Goal: Task Accomplishment & Management: Manage account settings

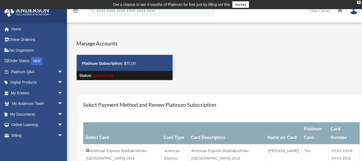
scroll to position [140, 0]
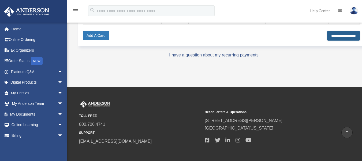
click at [342, 35] on input "**********" at bounding box center [343, 36] width 33 height 10
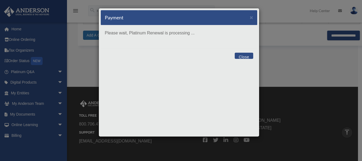
click at [251, 54] on button "Close" at bounding box center [244, 56] width 18 height 6
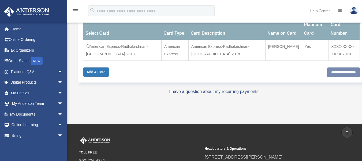
scroll to position [102, 0]
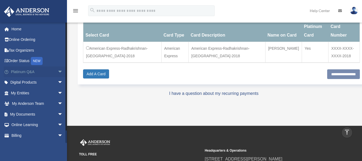
click at [58, 70] on span "arrow_drop_down" at bounding box center [63, 71] width 11 height 11
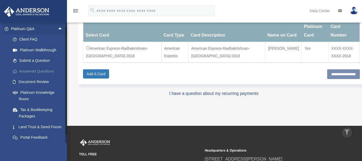
scroll to position [32, 0]
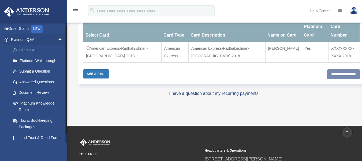
click at [31, 48] on link "Client FAQ" at bounding box center [40, 50] width 64 height 11
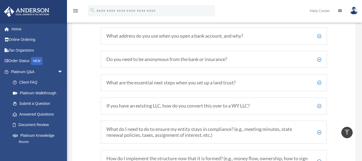
scroll to position [686, 0]
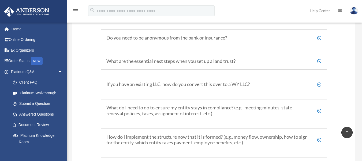
click at [319, 84] on h5 "If you have an existing LLC, how do you convert this over to a WY LLC?" at bounding box center [213, 84] width 215 height 6
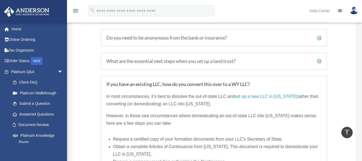
click at [340, 102] on div "Your Questions, Answered! Have more questions? Visit our Platinum Knowledge Roo…" at bounding box center [213, 18] width 283 height 1330
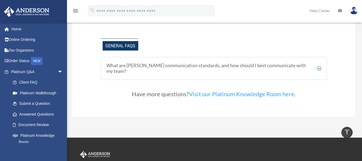
scroll to position [1254, 0]
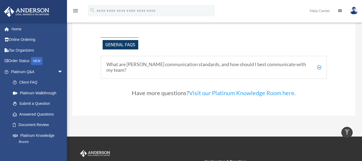
click at [318, 68] on h5 "What are Anderson's communication standards, and how should I best communicate …" at bounding box center [213, 67] width 215 height 12
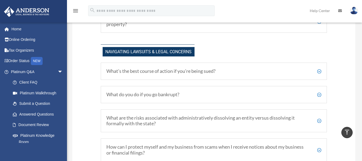
scroll to position [412, 0]
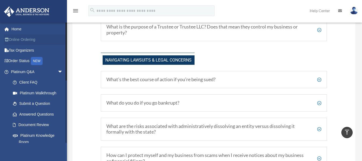
click at [10, 37] on link "Online Ordering" at bounding box center [37, 39] width 67 height 11
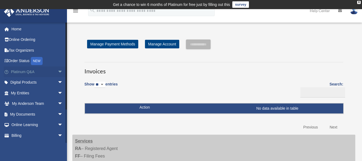
click at [42, 70] on link "Platinum Q&A arrow_drop_down" at bounding box center [37, 71] width 67 height 11
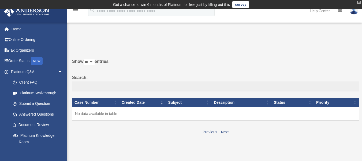
click at [358, 1] on div "X" at bounding box center [358, 2] width 3 height 3
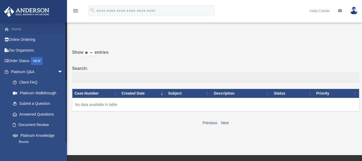
click at [15, 25] on link "Home" at bounding box center [37, 29] width 67 height 11
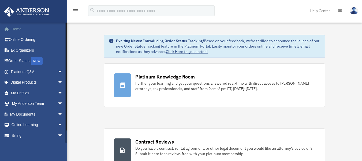
click at [12, 28] on link "Home" at bounding box center [37, 29] width 67 height 11
click at [58, 136] on span "arrow_drop_down" at bounding box center [63, 135] width 11 height 11
click at [21, 136] on link "Billing arrow_drop_up" at bounding box center [37, 135] width 67 height 11
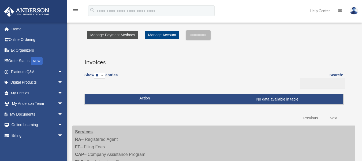
click at [125, 36] on link "Manage Payment Methods" at bounding box center [112, 35] width 51 height 9
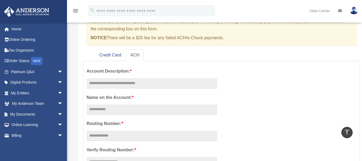
scroll to position [32, 0]
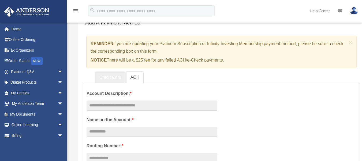
click at [108, 78] on link "Credit Card" at bounding box center [110, 77] width 31 height 12
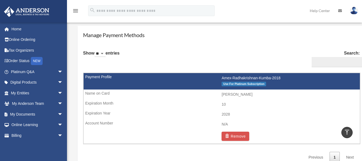
scroll to position [300, 0]
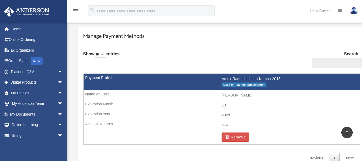
click at [353, 11] on img at bounding box center [354, 11] width 8 height 8
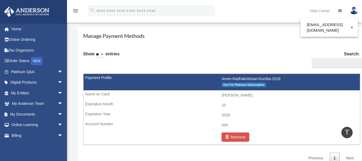
click at [241, 44] on div "Manage Payment Methods Show ** ** ** *** entries Search: Payment Profile Name O…" at bounding box center [222, 98] width 288 height 142
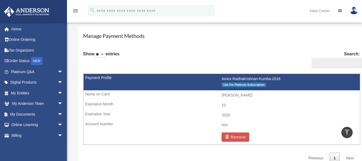
click at [356, 12] on img at bounding box center [354, 11] width 8 height 8
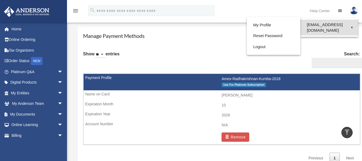
click at [340, 26] on link "[EMAIL_ADDRESS][DOMAIN_NAME]" at bounding box center [329, 28] width 58 height 16
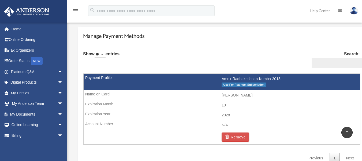
click at [356, 7] on img at bounding box center [354, 11] width 8 height 8
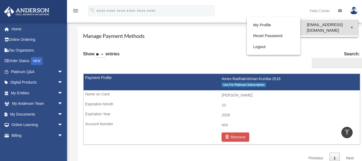
click at [325, 29] on link "[EMAIL_ADDRESS][DOMAIN_NAME]" at bounding box center [329, 28] width 58 height 16
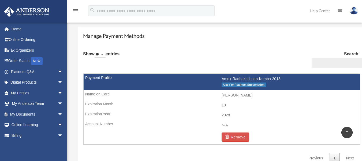
click at [353, 11] on img at bounding box center [354, 11] width 8 height 8
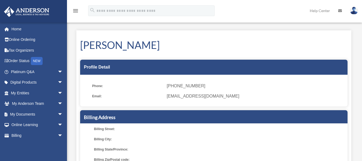
scroll to position [140, 0]
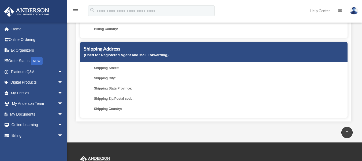
click at [356, 13] on img at bounding box center [354, 11] width 8 height 8
click at [264, 45] on link "Logout" at bounding box center [267, 46] width 54 height 11
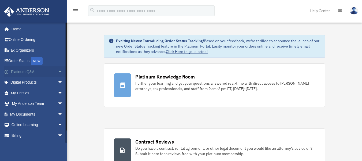
click at [22, 71] on link "Platinum Q&A arrow_drop_down" at bounding box center [37, 71] width 67 height 11
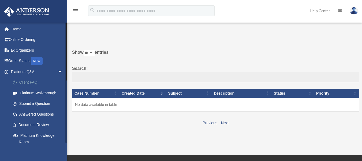
click at [38, 81] on link "Client FAQ" at bounding box center [40, 82] width 64 height 11
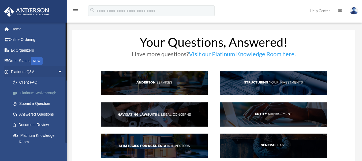
click at [36, 93] on link "Platinum Walkthrough" at bounding box center [40, 92] width 64 height 11
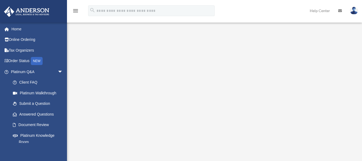
click at [69, 108] on div "Platinum Walkthrough date_range Published on Last updated [DATE] [DATE] by [PER…" at bounding box center [213, 117] width 291 height 187
click at [44, 115] on link "Answered Questions" at bounding box center [40, 114] width 64 height 11
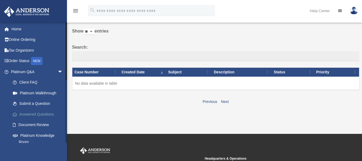
scroll to position [21, 0]
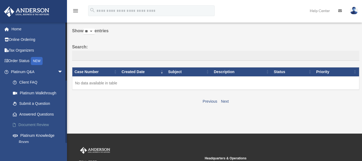
click at [38, 125] on link "Document Review" at bounding box center [40, 124] width 64 height 11
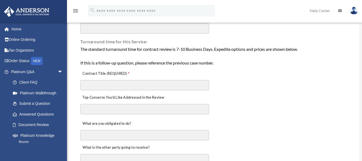
scroll to position [102, 0]
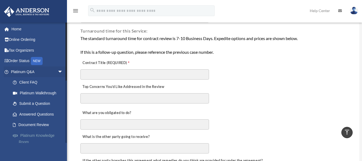
click at [39, 136] on link "Platinum Knowledge Room" at bounding box center [40, 138] width 64 height 17
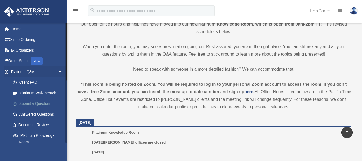
scroll to position [139, 0]
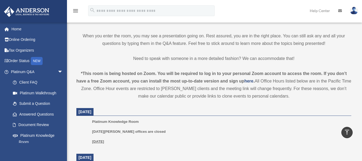
click at [65, 143] on div "rkumbac@gmail.com Sign Out rkumbac@gmail.com Home Online Ordering Tax Organizer…" at bounding box center [33, 102] width 67 height 161
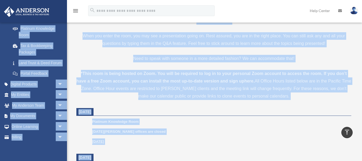
scroll to position [125, 0]
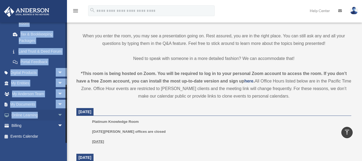
drag, startPoint x: 55, startPoint y: 25, endPoint x: 46, endPoint y: 116, distance: 91.0
click at [46, 116] on div "Home Online Ordering Tax Organizers Order Status NEW Platinum Q&A arrow_drop_do…" at bounding box center [35, 23] width 71 height 239
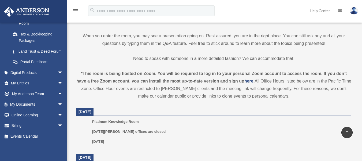
click at [39, 74] on link "Digital Products arrow_drop_down" at bounding box center [37, 72] width 67 height 11
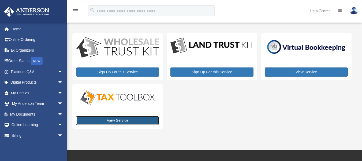
click at [128, 120] on link "View Service" at bounding box center [117, 120] width 83 height 9
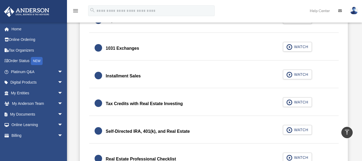
scroll to position [622, 0]
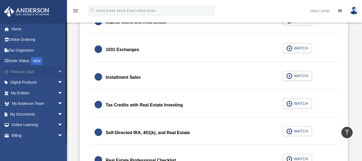
click at [58, 71] on span "arrow_drop_down" at bounding box center [63, 71] width 11 height 11
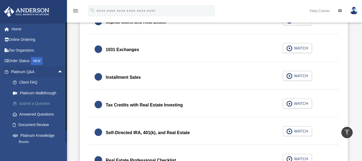
click at [46, 103] on link "Submit a Question" at bounding box center [40, 103] width 64 height 11
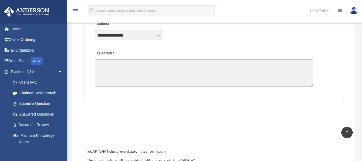
scroll to position [161, 0]
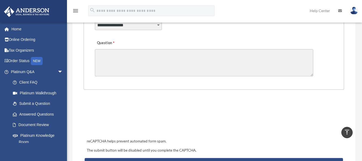
click at [156, 25] on select "**********" at bounding box center [128, 25] width 67 height 10
click at [211, 33] on div "**********" at bounding box center [213, 21] width 239 height 29
click at [35, 102] on link "Submit a Question" at bounding box center [40, 103] width 64 height 11
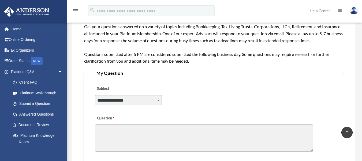
scroll to position [96, 0]
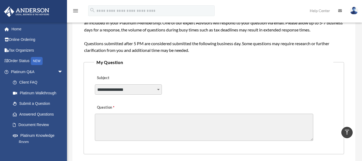
click at [126, 92] on select "**********" at bounding box center [128, 89] width 67 height 10
click at [213, 79] on div "**********" at bounding box center [213, 85] width 239 height 29
click at [36, 101] on link "Submit a Question" at bounding box center [40, 103] width 64 height 11
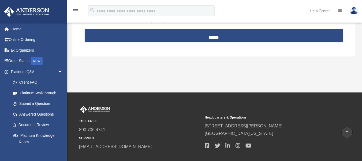
scroll to position [268, 0]
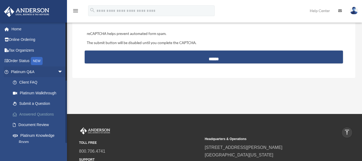
click at [43, 114] on link "Answered Questions" at bounding box center [40, 114] width 64 height 11
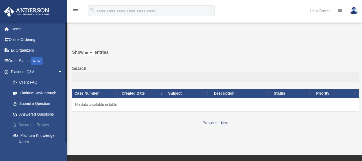
click at [37, 121] on link "Document Review" at bounding box center [40, 124] width 64 height 11
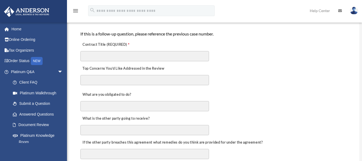
scroll to position [129, 0]
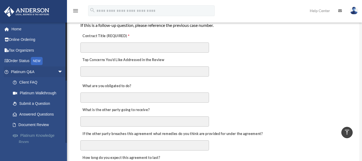
click at [35, 136] on link "Platinum Knowledge Room" at bounding box center [40, 138] width 64 height 17
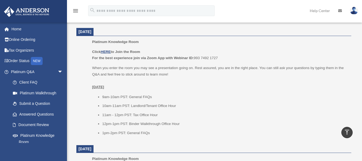
scroll to position [246, 0]
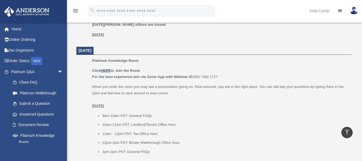
click at [160, 118] on li "9am-10am PST: General FAQs" at bounding box center [224, 115] width 245 height 6
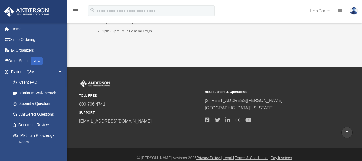
scroll to position [715, 0]
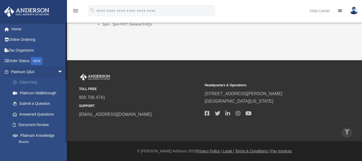
click at [39, 85] on link "Client FAQ" at bounding box center [40, 82] width 64 height 11
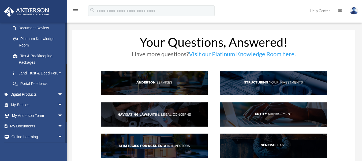
scroll to position [125, 0]
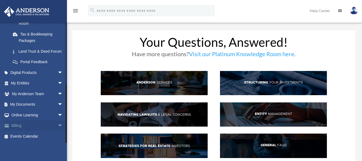
drag, startPoint x: 66, startPoint y: 92, endPoint x: 61, endPoint y: 127, distance: 35.7
click at [61, 127] on div "rkumbac@gmail.com Sign Out rkumbac@gmail.com Home Online Ordering Tax Organizer…" at bounding box center [33, 82] width 67 height 120
click at [58, 106] on span "arrow_drop_down" at bounding box center [63, 104] width 11 height 11
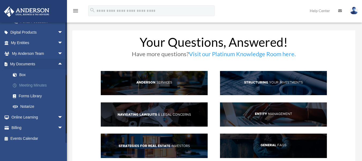
scroll to position [167, 0]
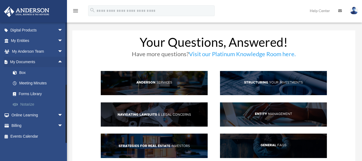
click at [32, 102] on link "Notarize" at bounding box center [40, 104] width 64 height 11
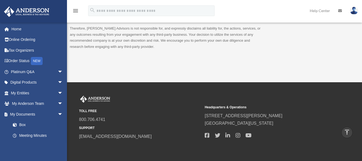
scroll to position [608, 0]
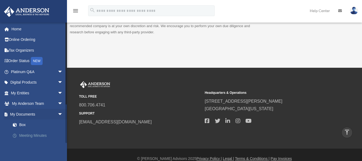
click at [40, 135] on link "Meeting Minutes" at bounding box center [40, 135] width 64 height 11
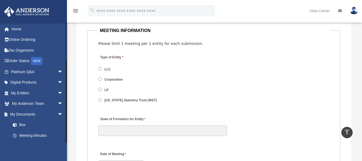
scroll to position [52, 0]
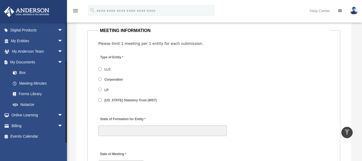
drag, startPoint x: 66, startPoint y: 134, endPoint x: 70, endPoint y: 155, distance: 21.4
click at [50, 51] on link "My Anderson Team arrow_drop_down" at bounding box center [37, 51] width 67 height 11
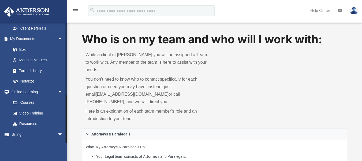
scroll to position [179, 0]
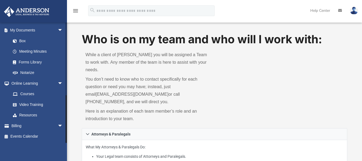
drag, startPoint x: 66, startPoint y: 62, endPoint x: 65, endPoint y: 154, distance: 91.4
click at [65, 154] on div "rkumbac@gmail.com Sign Out rkumbac@gmail.com Home Online Ordering Tax Organizer…" at bounding box center [33, 102] width 67 height 161
click at [38, 126] on link "Billing arrow_drop_down" at bounding box center [37, 125] width 67 height 11
click at [58, 125] on span "arrow_drop_down" at bounding box center [63, 125] width 11 height 11
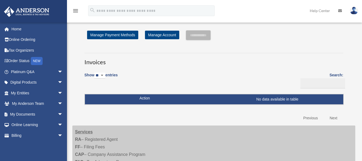
click at [98, 116] on div "Show ** ** ** *** entries Search: Pay Invoice # Invoice Name Due Date Renewal E…" at bounding box center [213, 96] width 259 height 54
click at [19, 30] on link "Home" at bounding box center [37, 29] width 67 height 11
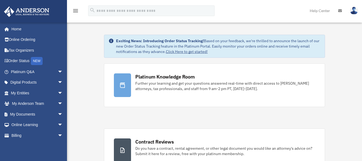
click at [354, 12] on img at bounding box center [354, 11] width 8 height 8
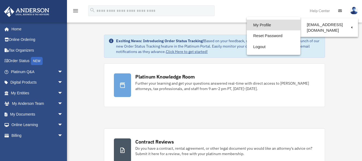
click at [278, 25] on link "My Profile" at bounding box center [274, 25] width 54 height 11
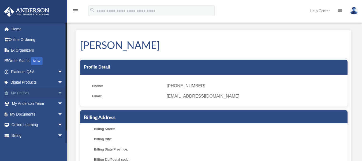
click at [46, 93] on link "My Entities arrow_drop_down" at bounding box center [37, 92] width 67 height 11
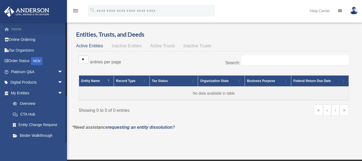
click at [27, 28] on link "Home" at bounding box center [37, 29] width 67 height 11
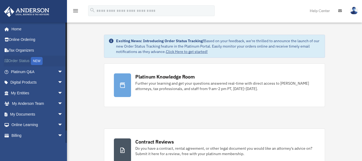
drag, startPoint x: 317, startPoint y: 95, endPoint x: 19, endPoint y: 59, distance: 300.4
click at [19, 59] on link "Order Status NEW" at bounding box center [37, 60] width 67 height 11
click at [22, 133] on link "Billing arrow_drop_down" at bounding box center [37, 135] width 67 height 11
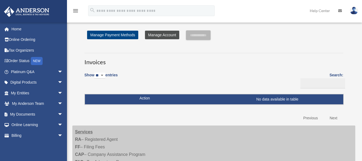
click at [170, 34] on link "Manage Account" at bounding box center [162, 35] width 34 height 9
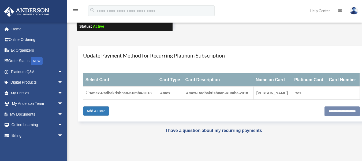
scroll to position [43, 0]
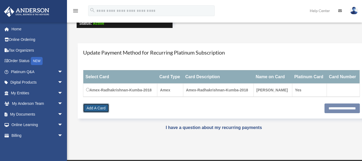
click at [94, 107] on link "Add A Card" at bounding box center [96, 107] width 26 height 9
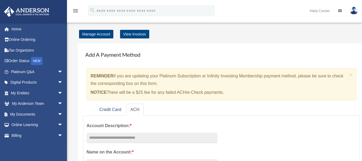
drag, startPoint x: 111, startPoint y: 109, endPoint x: 108, endPoint y: 109, distance: 3.0
click at [108, 109] on link "Credit Card" at bounding box center [110, 109] width 31 height 12
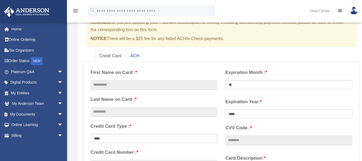
scroll to position [43, 0]
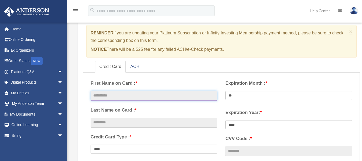
click at [192, 100] on input "text" at bounding box center [154, 96] width 127 height 10
click at [189, 96] on input "text" at bounding box center [154, 96] width 127 height 10
